Goal: Obtain resource: Download file/media

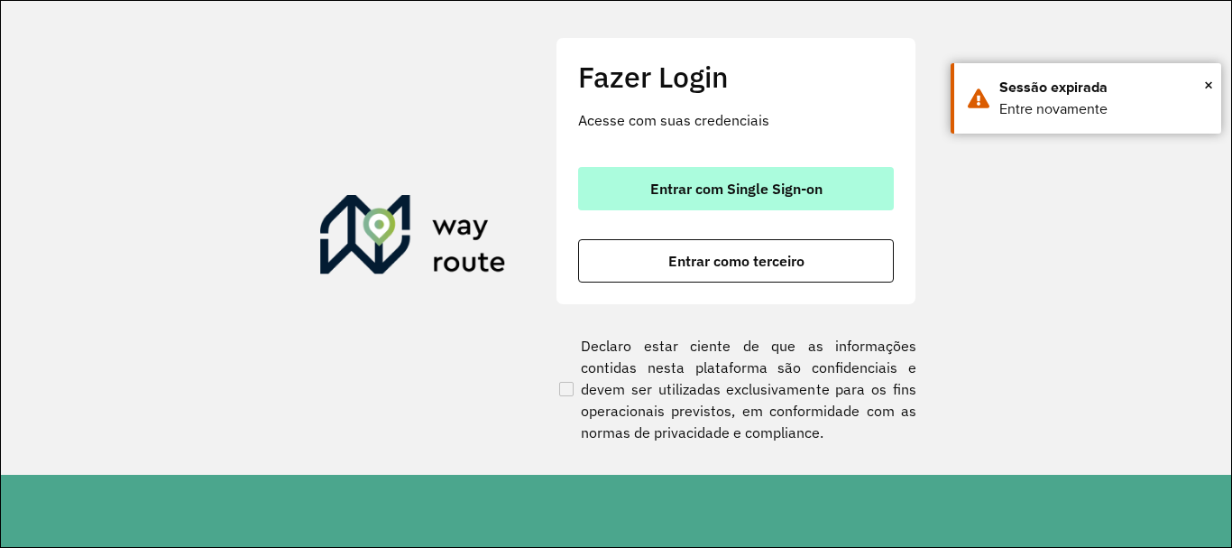
click at [852, 186] on button "Entrar com Single Sign-on" at bounding box center [736, 188] width 316 height 43
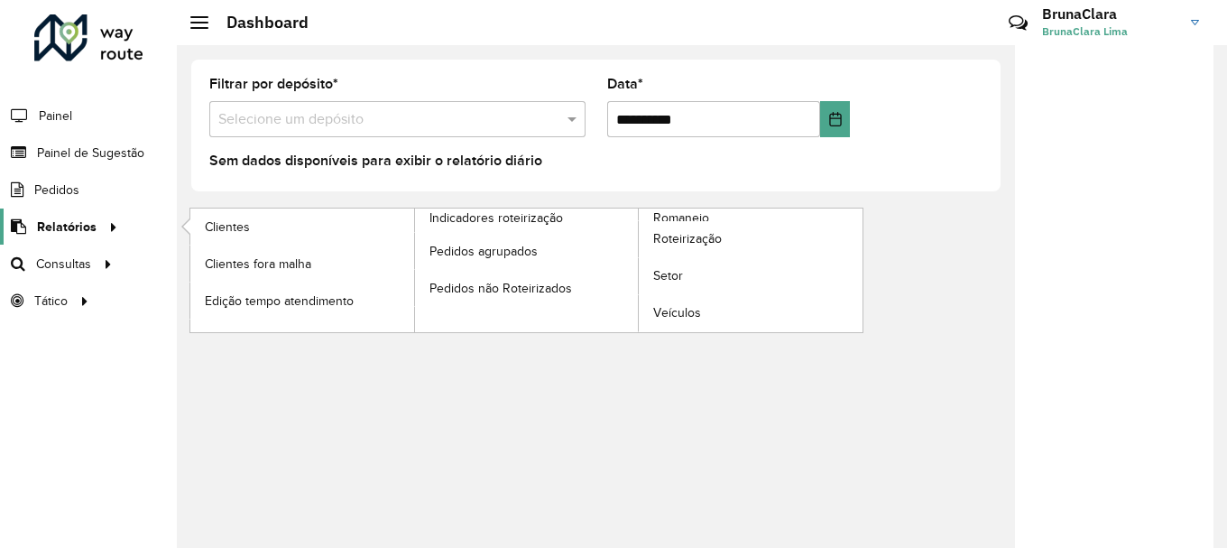
click at [69, 230] on span "Relatórios" at bounding box center [67, 226] width 60 height 19
click at [243, 224] on span "Clientes" at bounding box center [229, 226] width 49 height 19
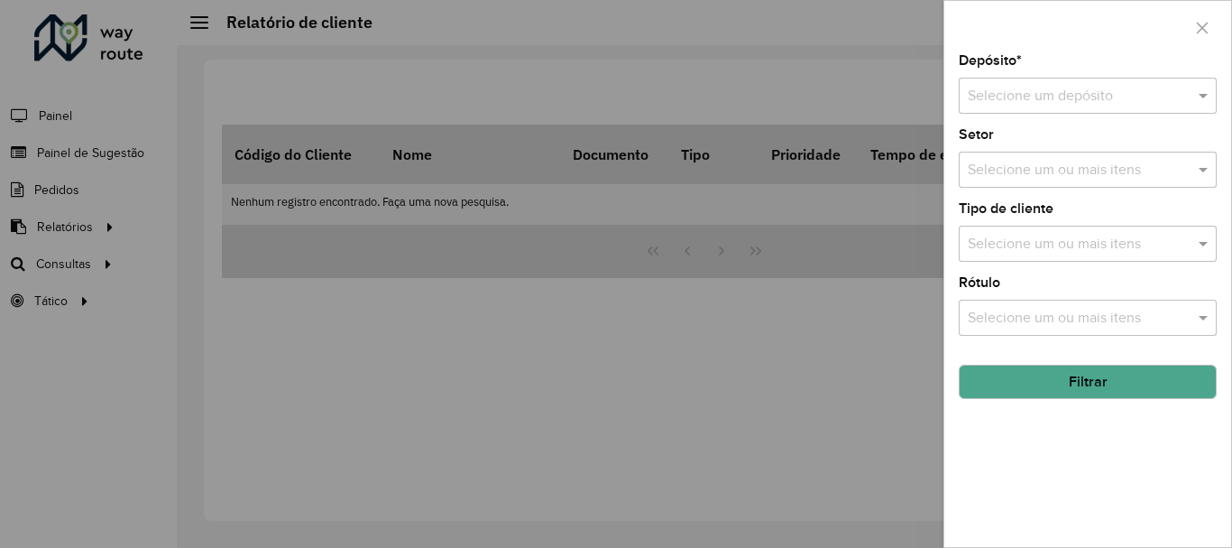
click at [1054, 93] on input "text" at bounding box center [1070, 97] width 204 height 22
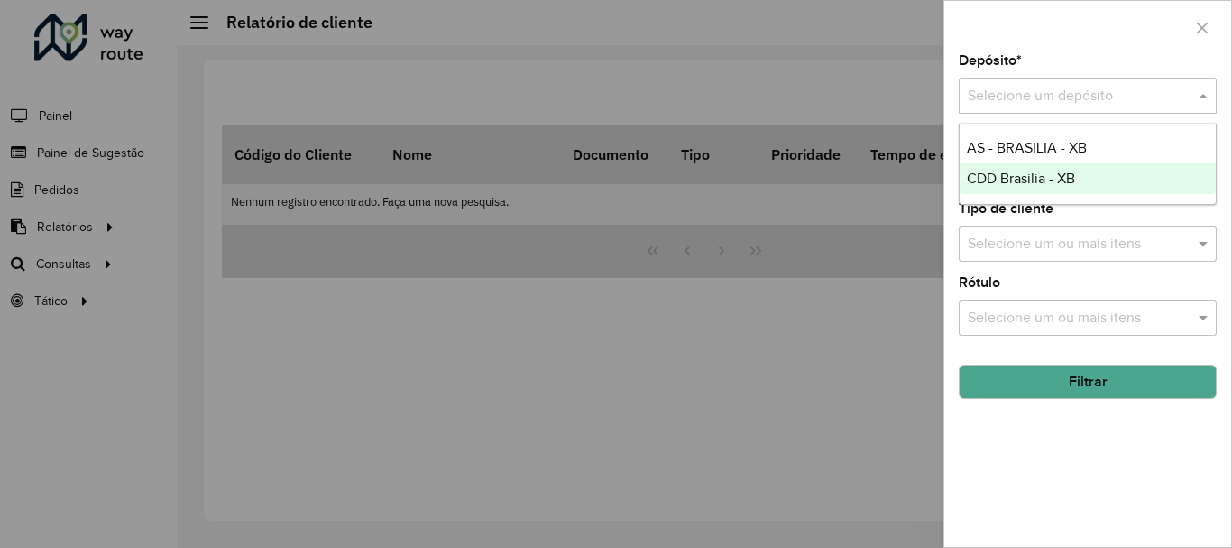
click at [1056, 172] on span "CDD Brasilia - XB" at bounding box center [1021, 177] width 108 height 15
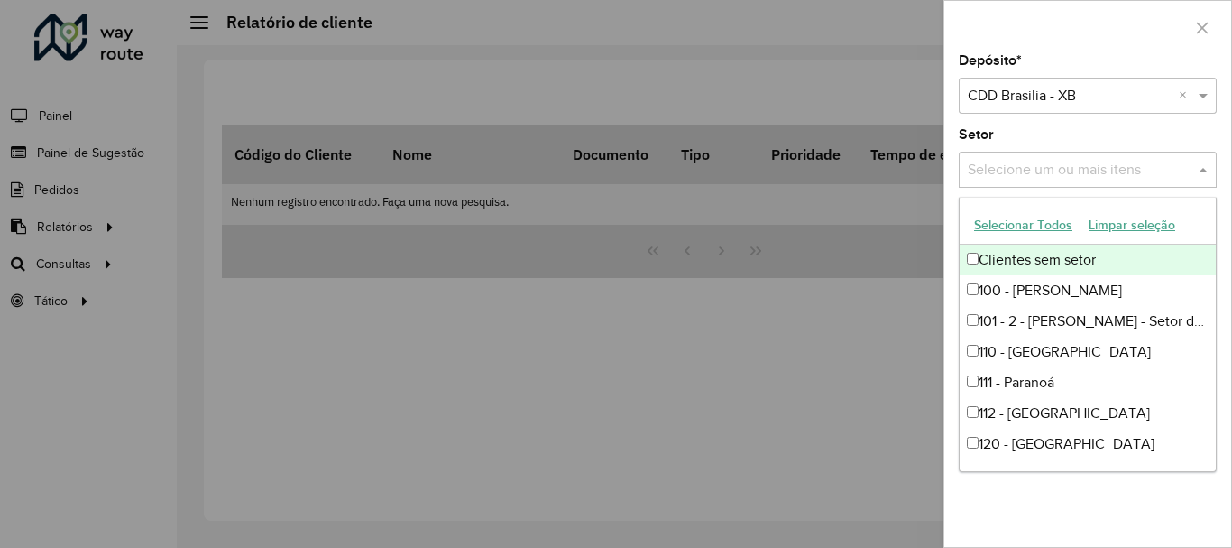
click at [1092, 169] on input "text" at bounding box center [1078, 171] width 231 height 22
click at [1014, 227] on button "Selecionar Todos" at bounding box center [1023, 225] width 115 height 28
click at [1149, 137] on div "Setor Selecione um ou mais itens 54 itens selecionados ×" at bounding box center [1088, 158] width 258 height 60
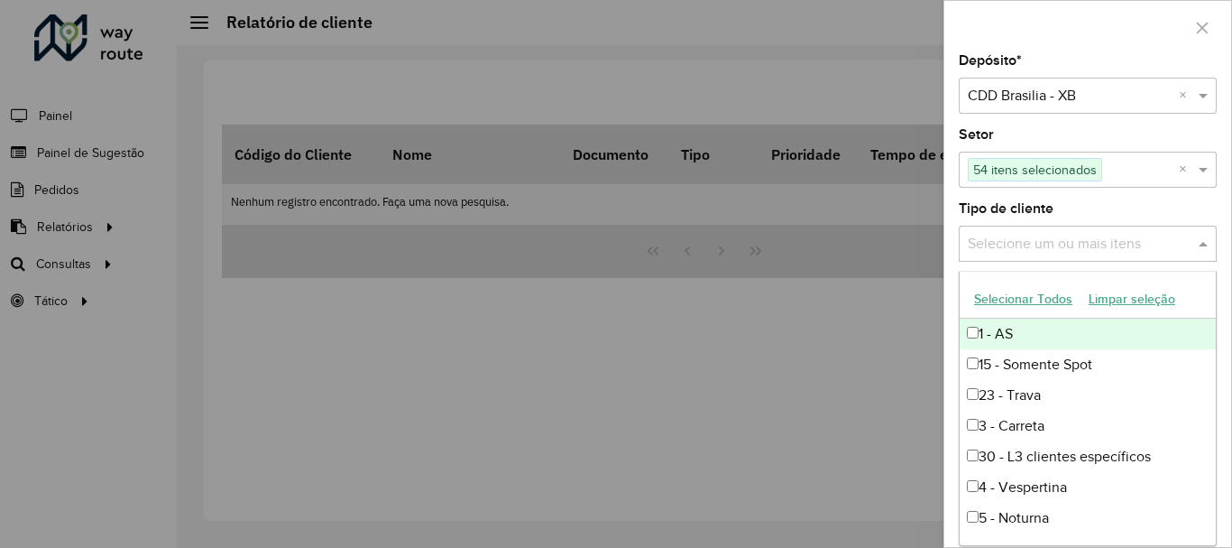
click at [1080, 248] on input "text" at bounding box center [1078, 245] width 231 height 22
click at [991, 303] on button "Selecionar Todos" at bounding box center [1023, 299] width 115 height 28
click at [975, 339] on div "1 - AS" at bounding box center [1088, 333] width 256 height 31
click at [1115, 295] on button "Limpar seleção" at bounding box center [1132, 299] width 103 height 28
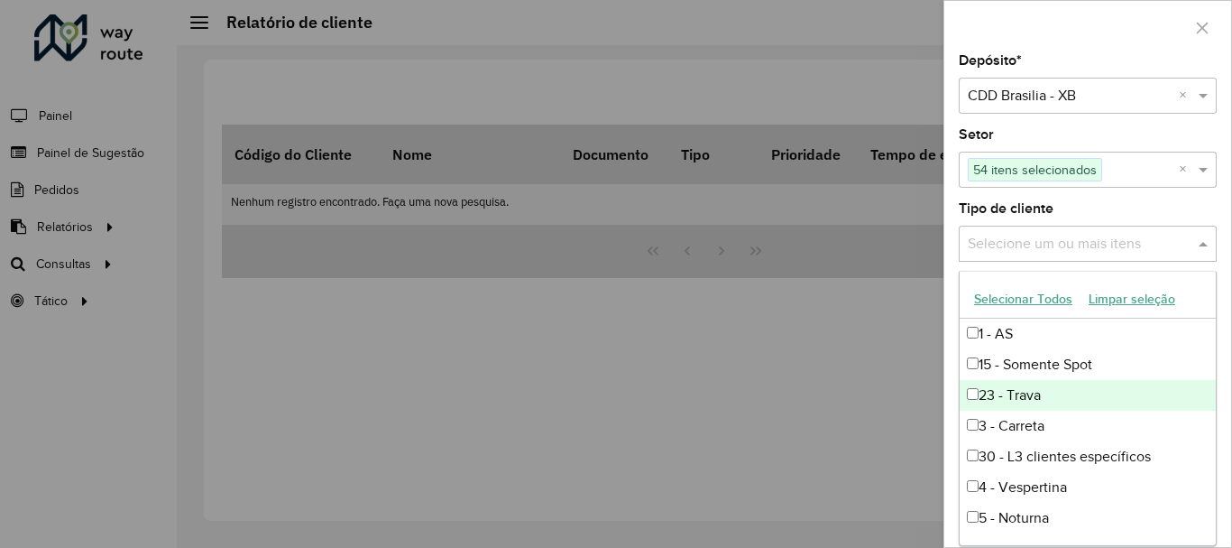
drag, startPoint x: 1209, startPoint y: 382, endPoint x: 1213, endPoint y: 424, distance: 41.7
click at [1213, 424] on div "1 - AS 15 - Somente Spot 23 - Trava 3 - Carreta 30 - L3 clientes específicos 4 …" at bounding box center [1088, 426] width 256 height 216
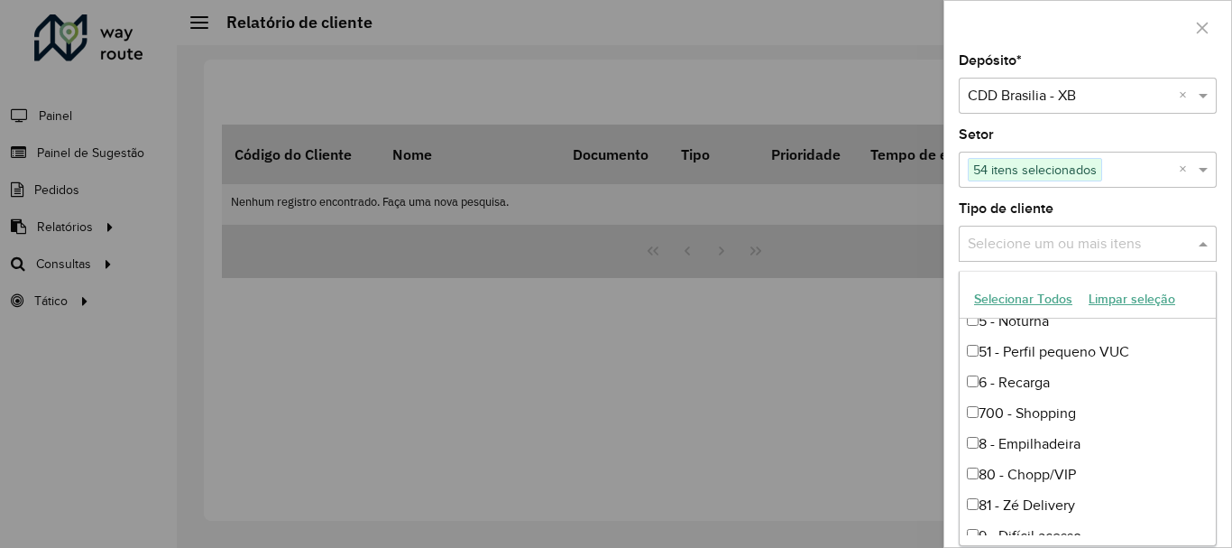
scroll to position [206, 0]
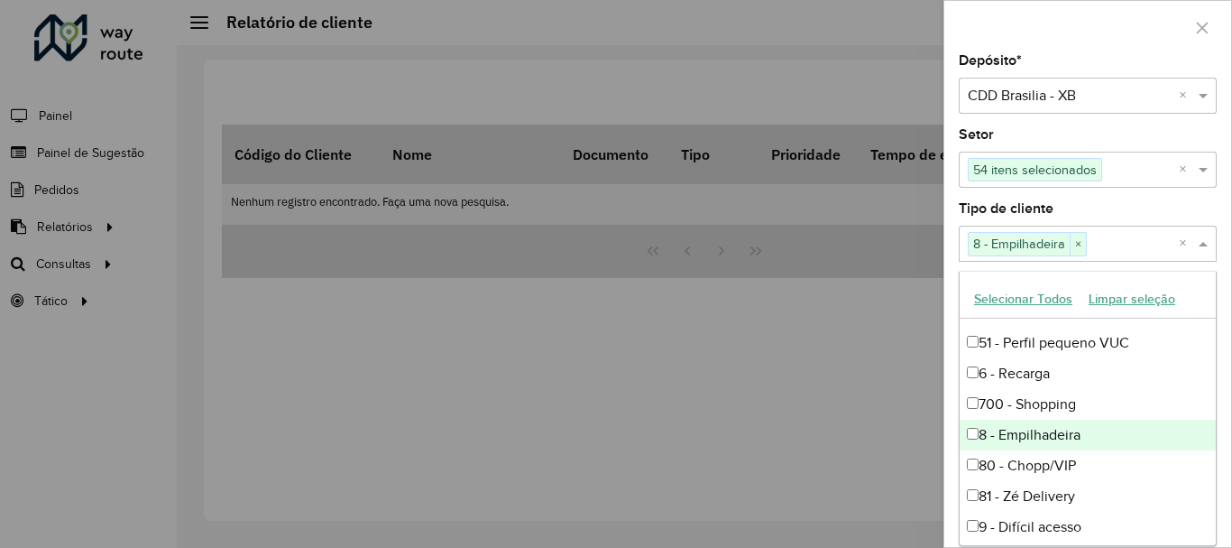
click at [896, 350] on div at bounding box center [616, 274] width 1232 height 548
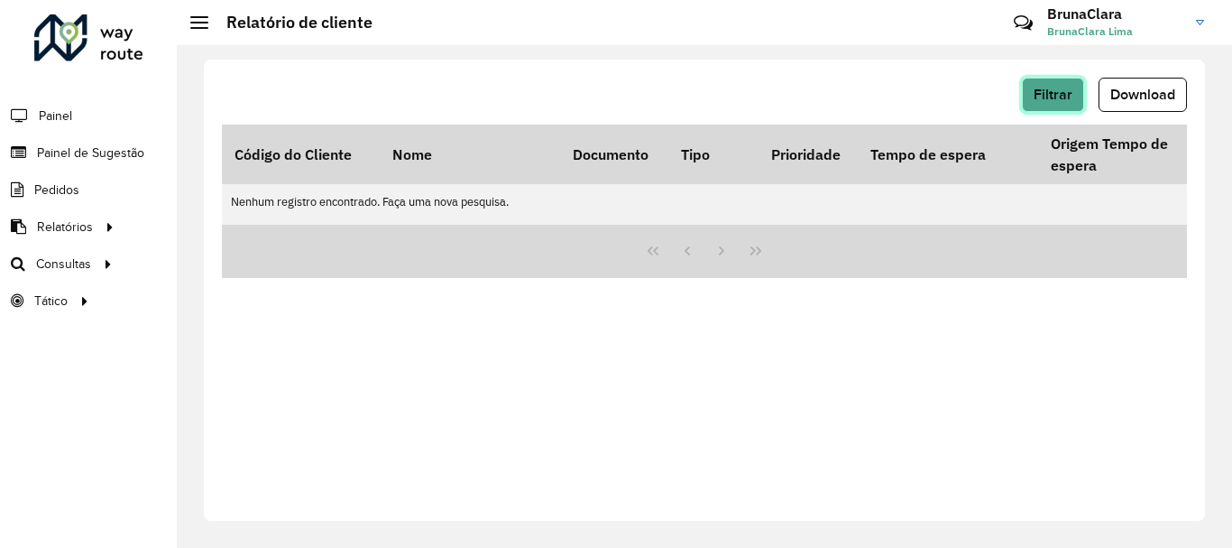
click at [1048, 97] on span "Filtrar" at bounding box center [1053, 94] width 39 height 15
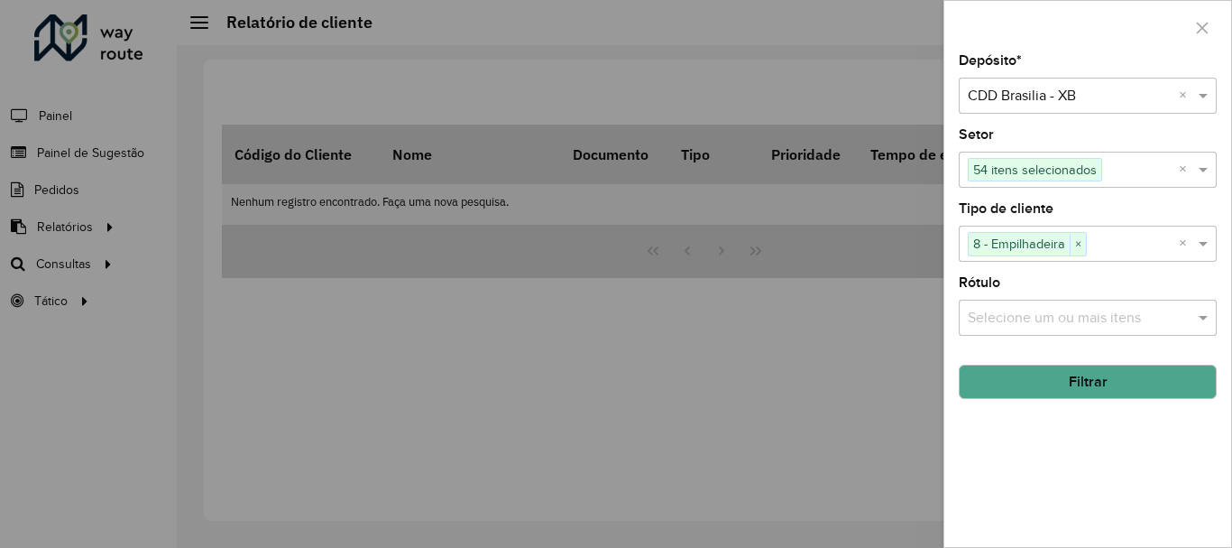
click at [1117, 325] on input "text" at bounding box center [1078, 319] width 231 height 22
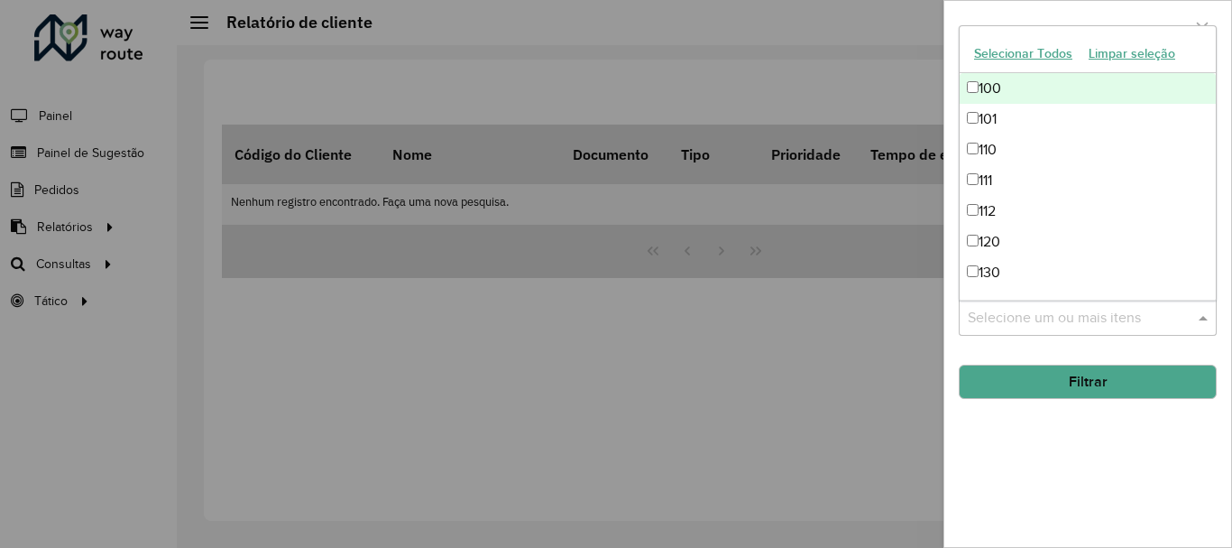
click at [1029, 54] on button "Selecionar Todos" at bounding box center [1023, 54] width 115 height 28
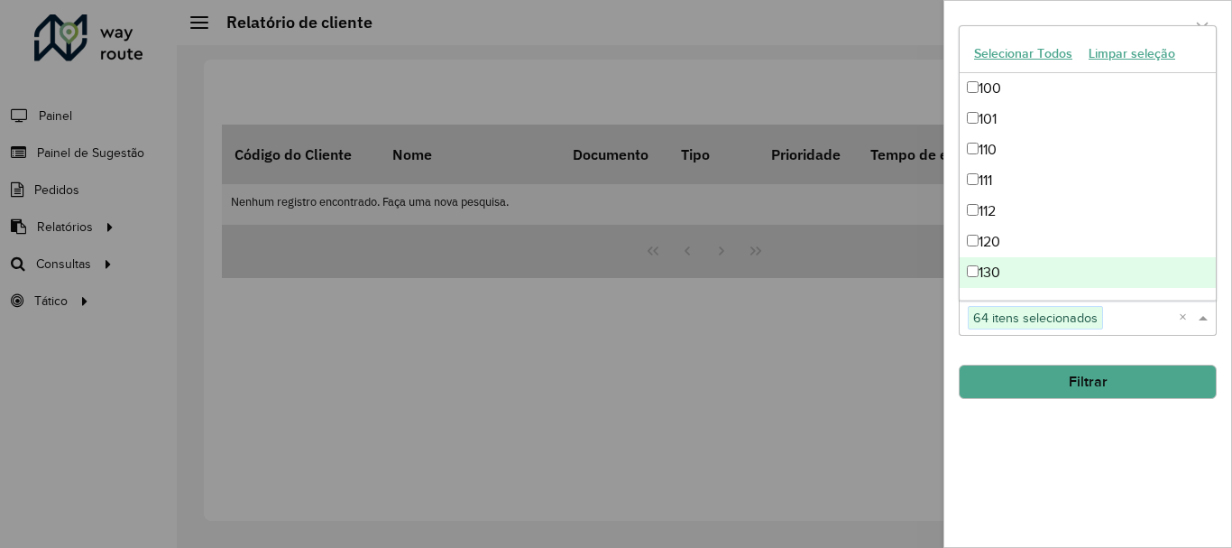
click at [1108, 382] on button "Filtrar" at bounding box center [1088, 381] width 258 height 34
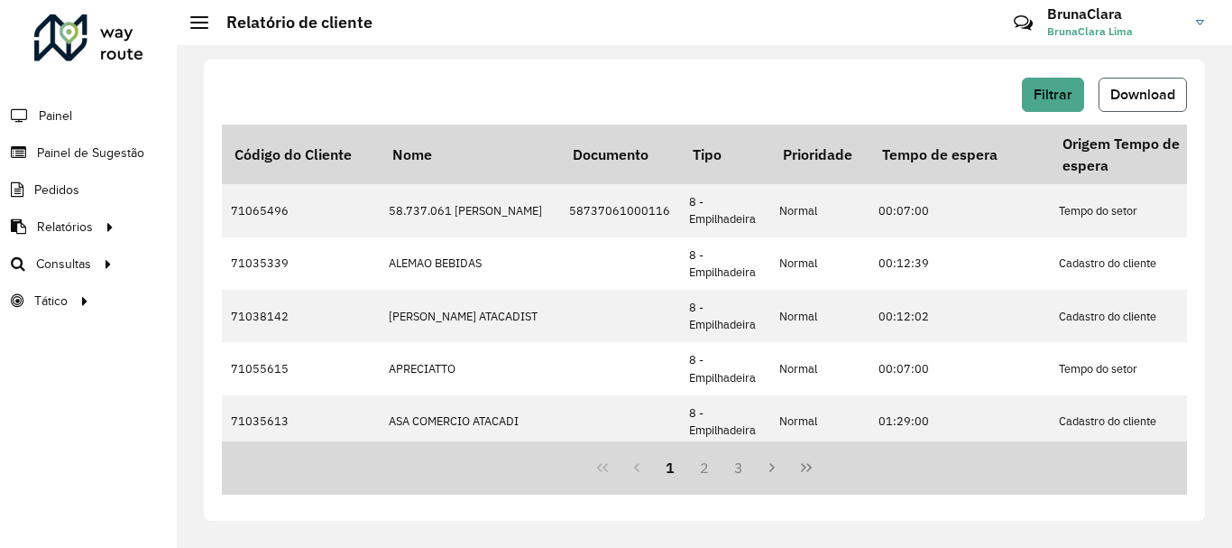
click at [1149, 83] on button "Download" at bounding box center [1143, 95] width 88 height 34
click at [1226, 264] on div "Filtrar Download Código do Cliente Nome Documento Tipo Prioridade Tempo de espe…" at bounding box center [704, 296] width 1055 height 502
click at [146, 506] on div "Roteirizador AmbevTech Painel Painel de Sugestão Pedidos Relatórios Clientes Cl…" at bounding box center [88, 274] width 177 height 548
